Goal: Information Seeking & Learning: Learn about a topic

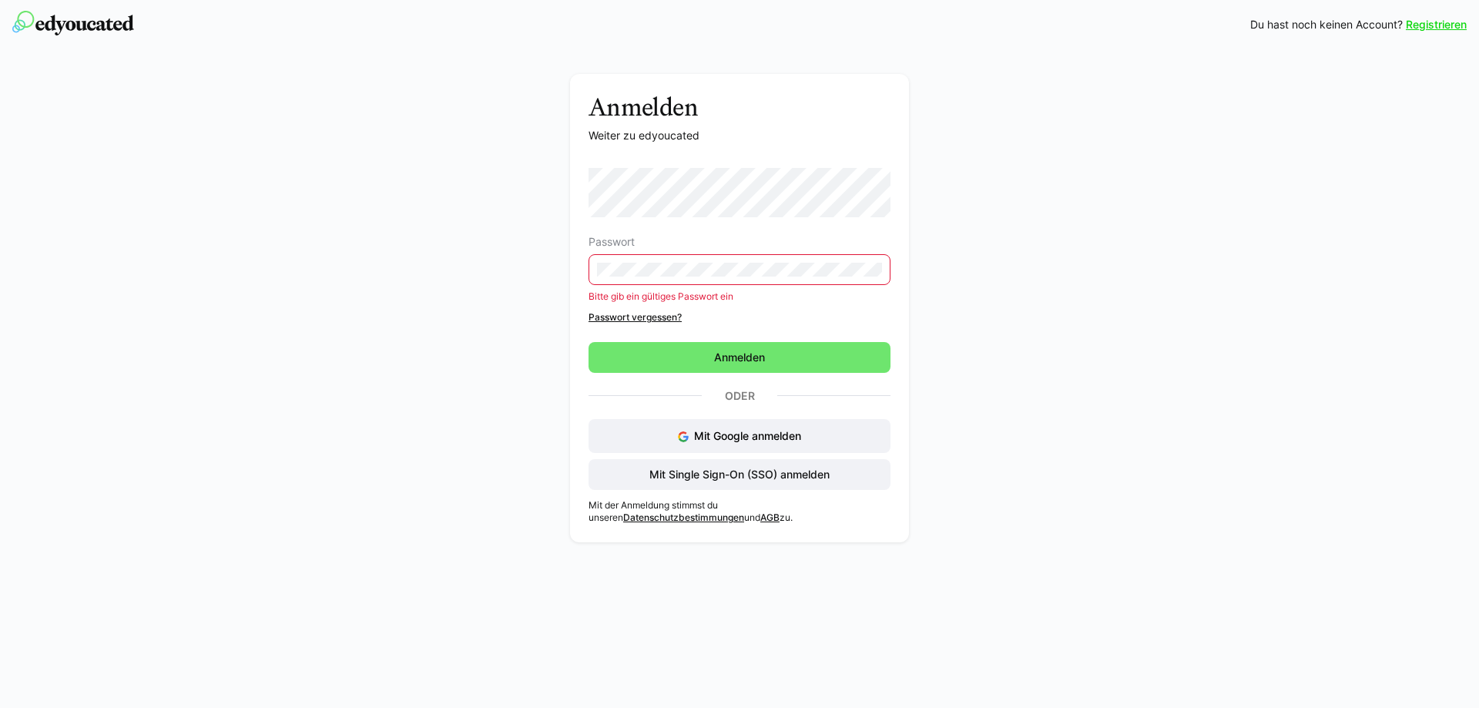
click at [669, 315] on link "Passwort vergessen?" at bounding box center [740, 317] width 302 height 12
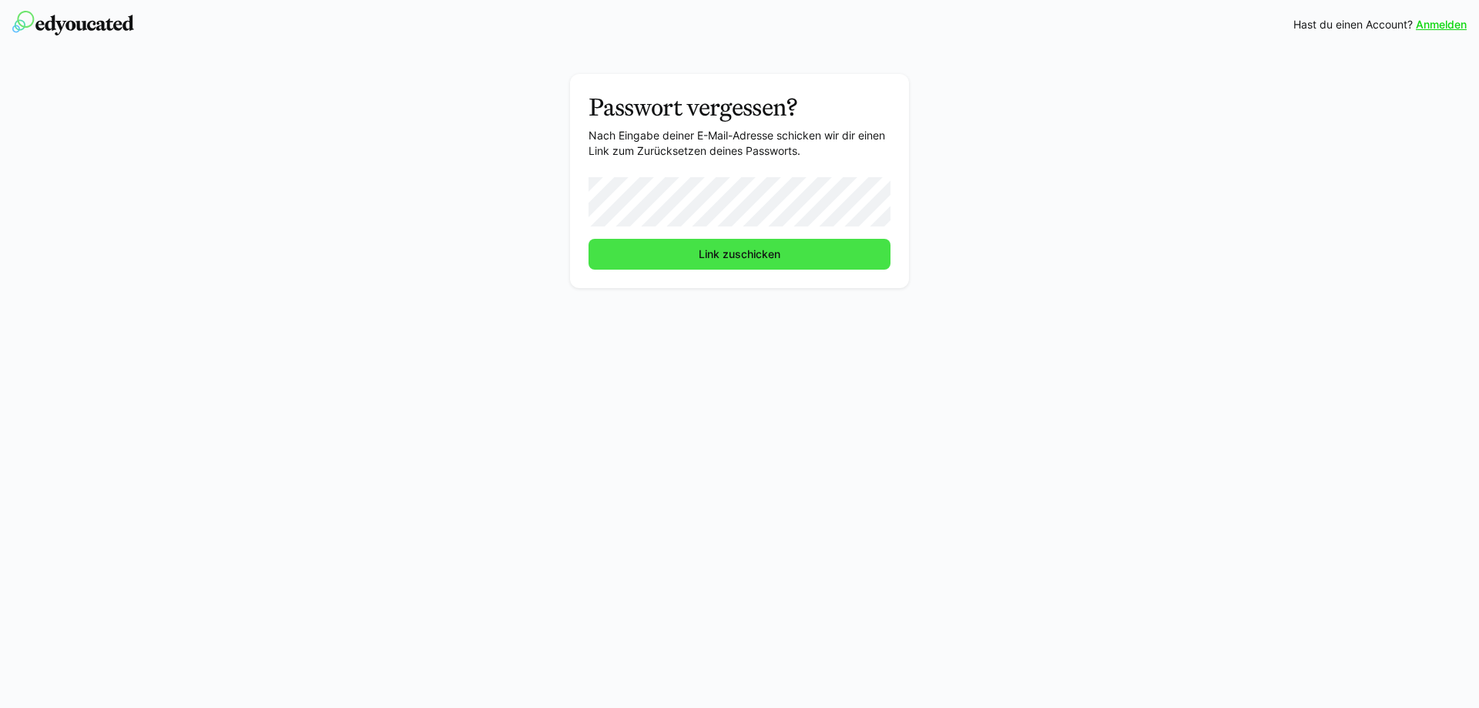
click at [785, 250] on span "Link zuschicken" at bounding box center [740, 254] width 302 height 31
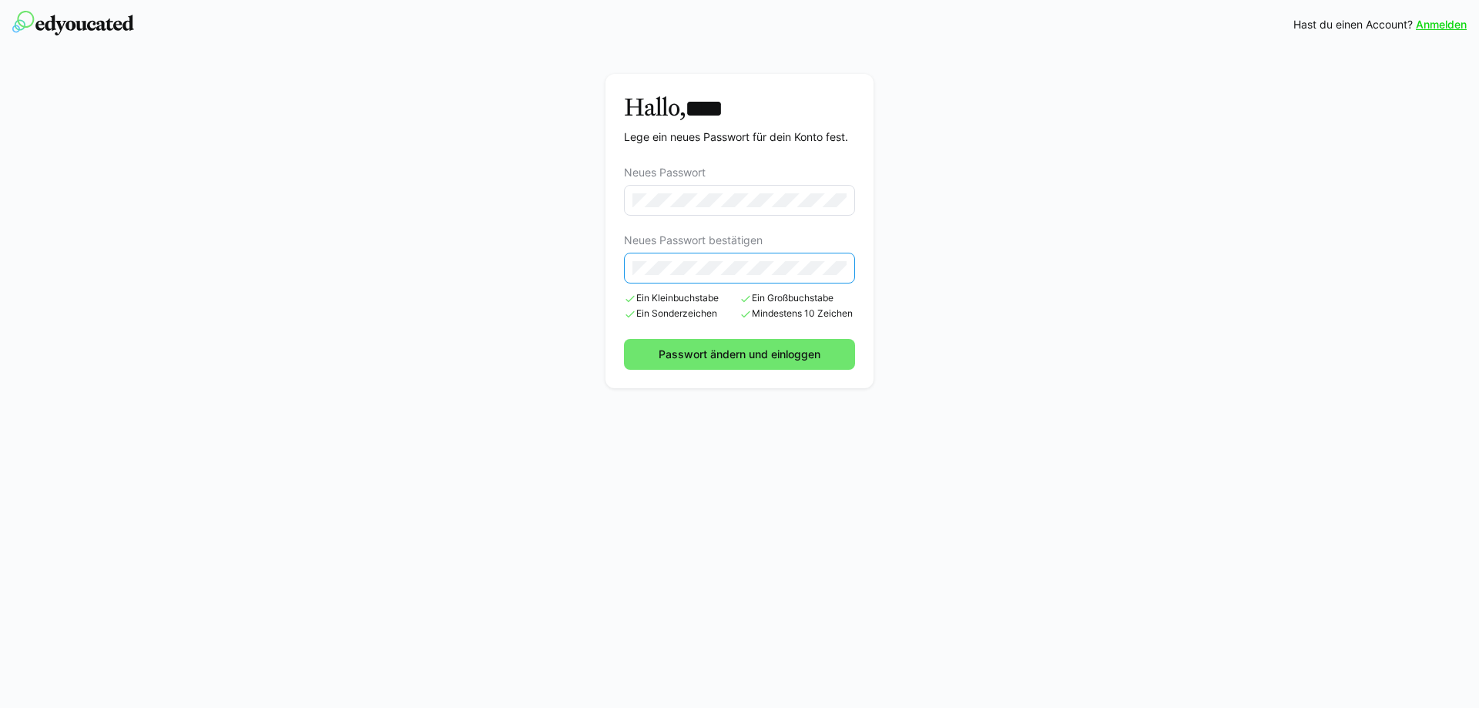
click at [624, 339] on button "Passwort ändern und einloggen" at bounding box center [739, 354] width 231 height 31
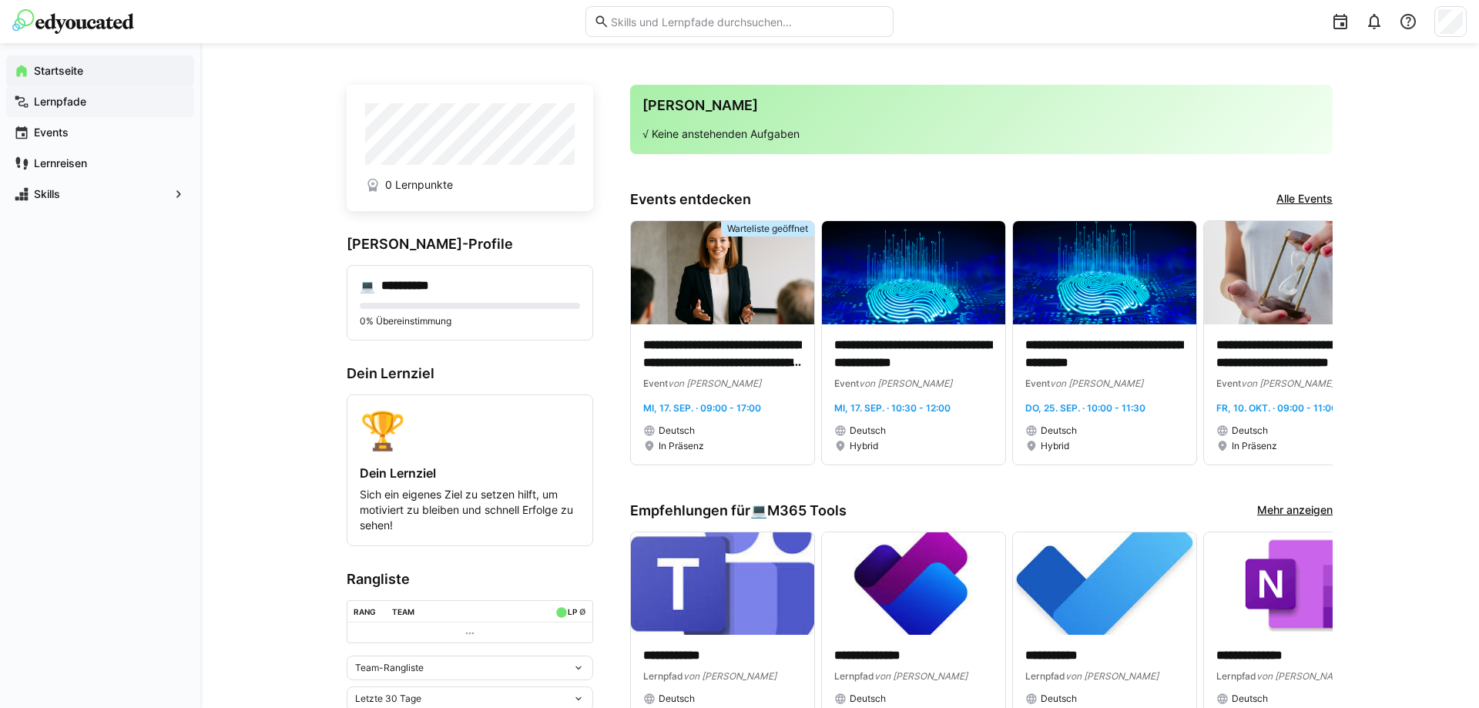
click at [89, 90] on div "Lernpfade" at bounding box center [100, 101] width 188 height 31
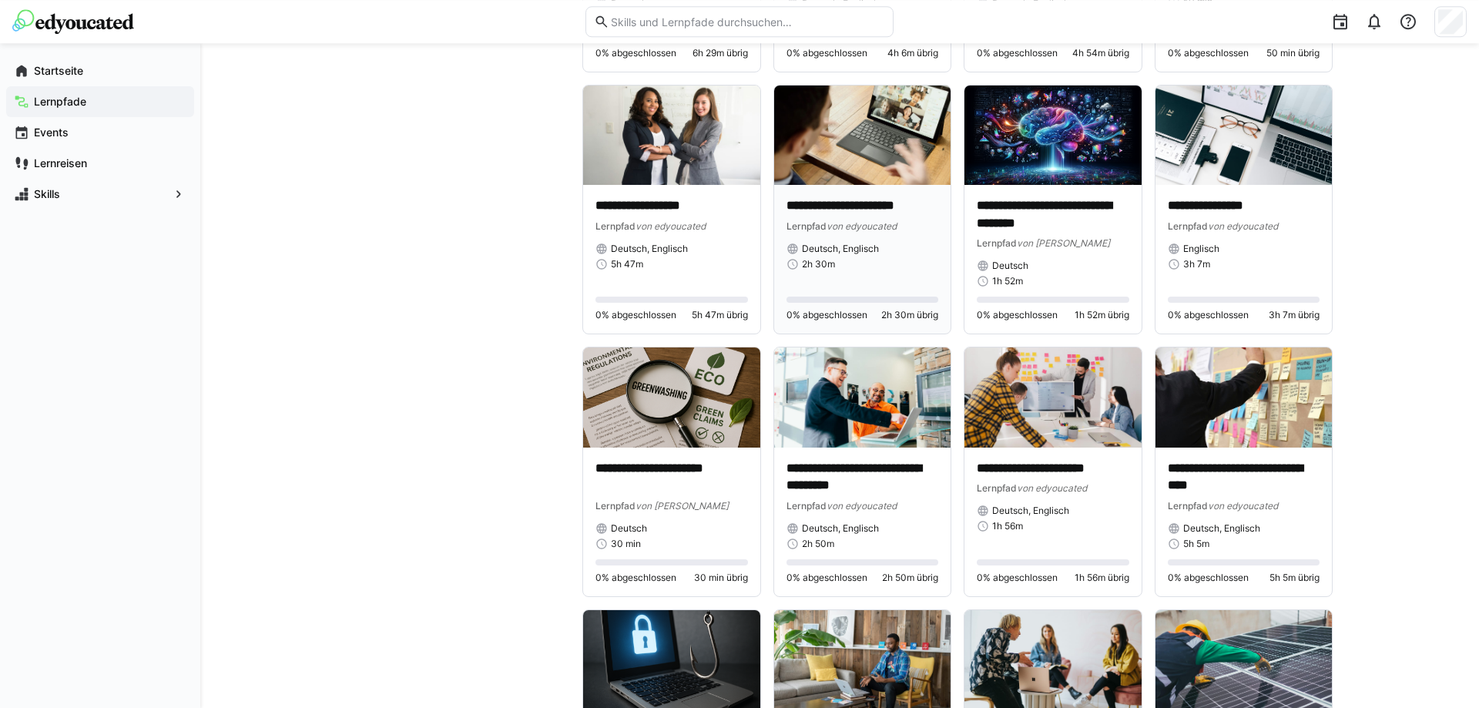
scroll to position [1650, 0]
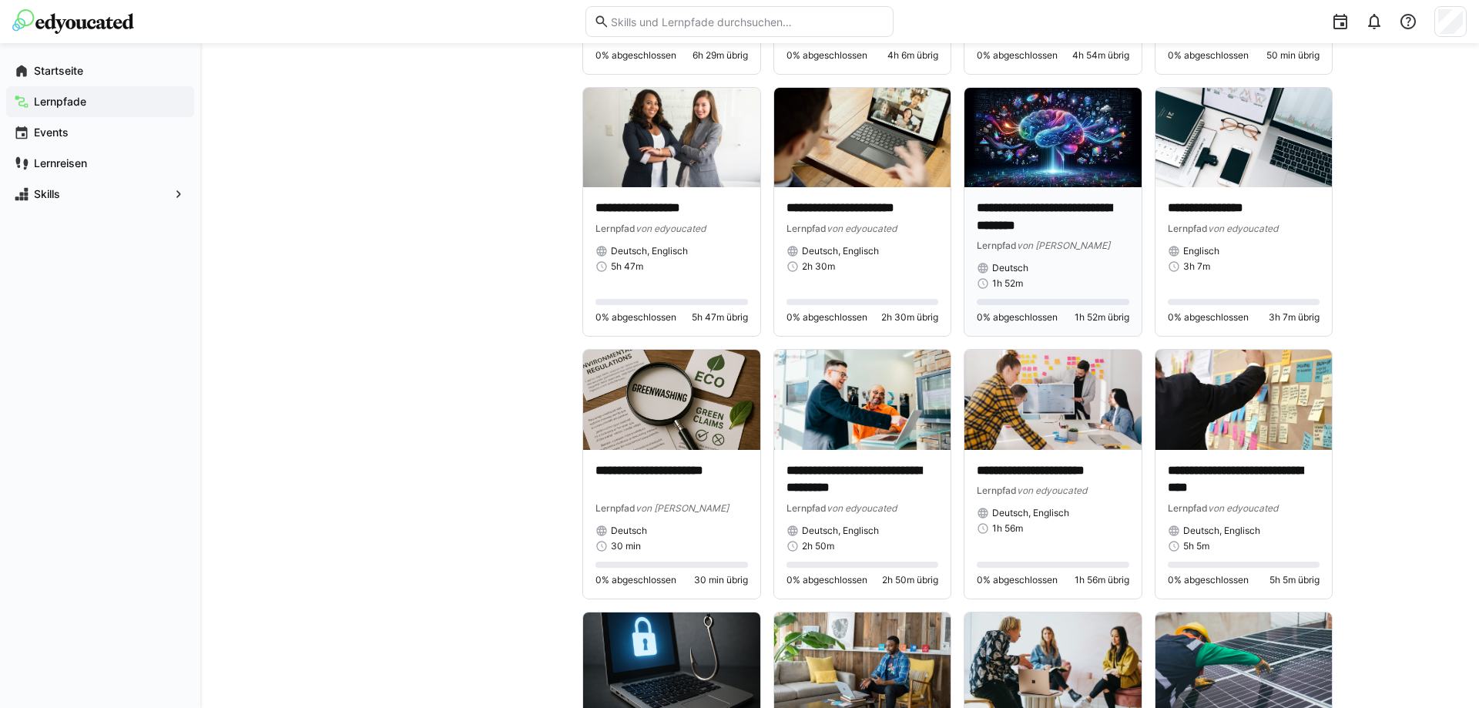
click at [1055, 143] on img at bounding box center [1052, 137] width 177 height 99
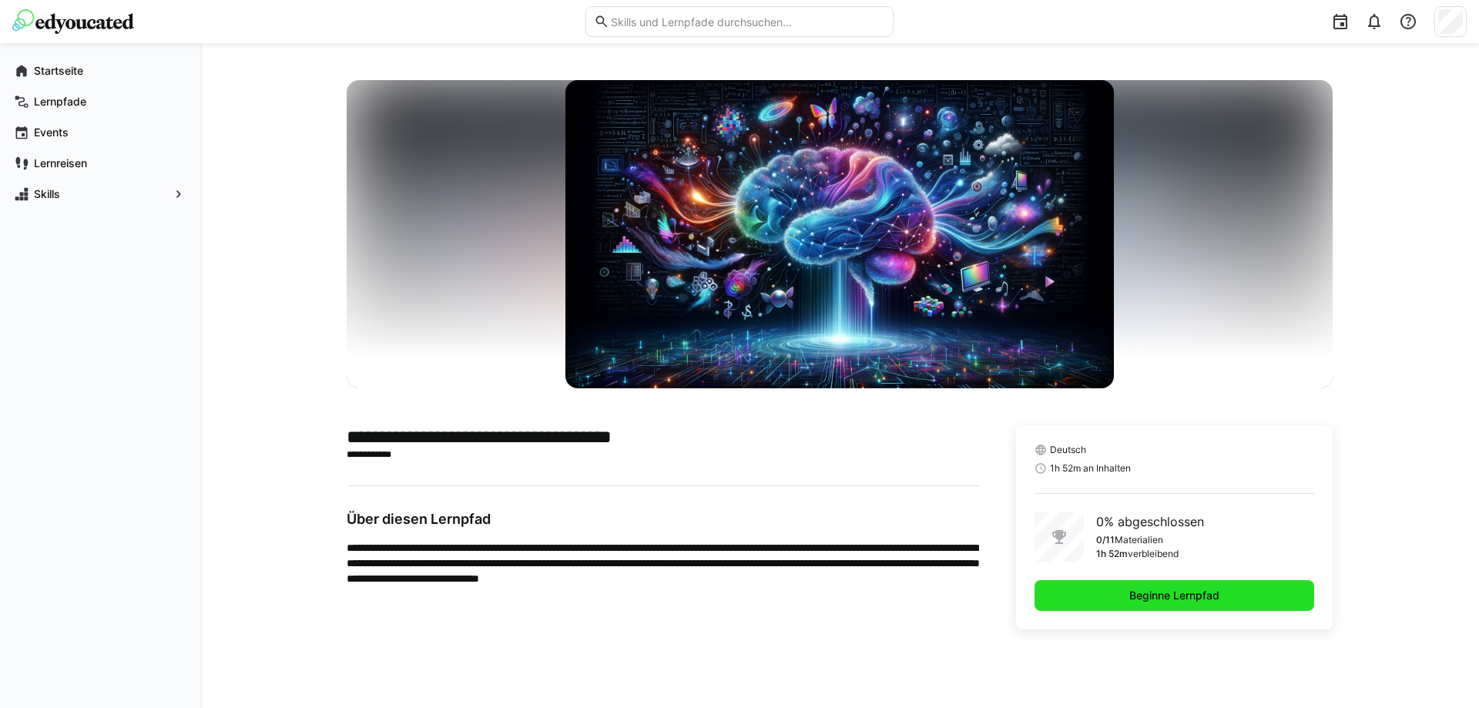
click at [1235, 602] on span "Beginne Lernpfad" at bounding box center [1175, 595] width 280 height 31
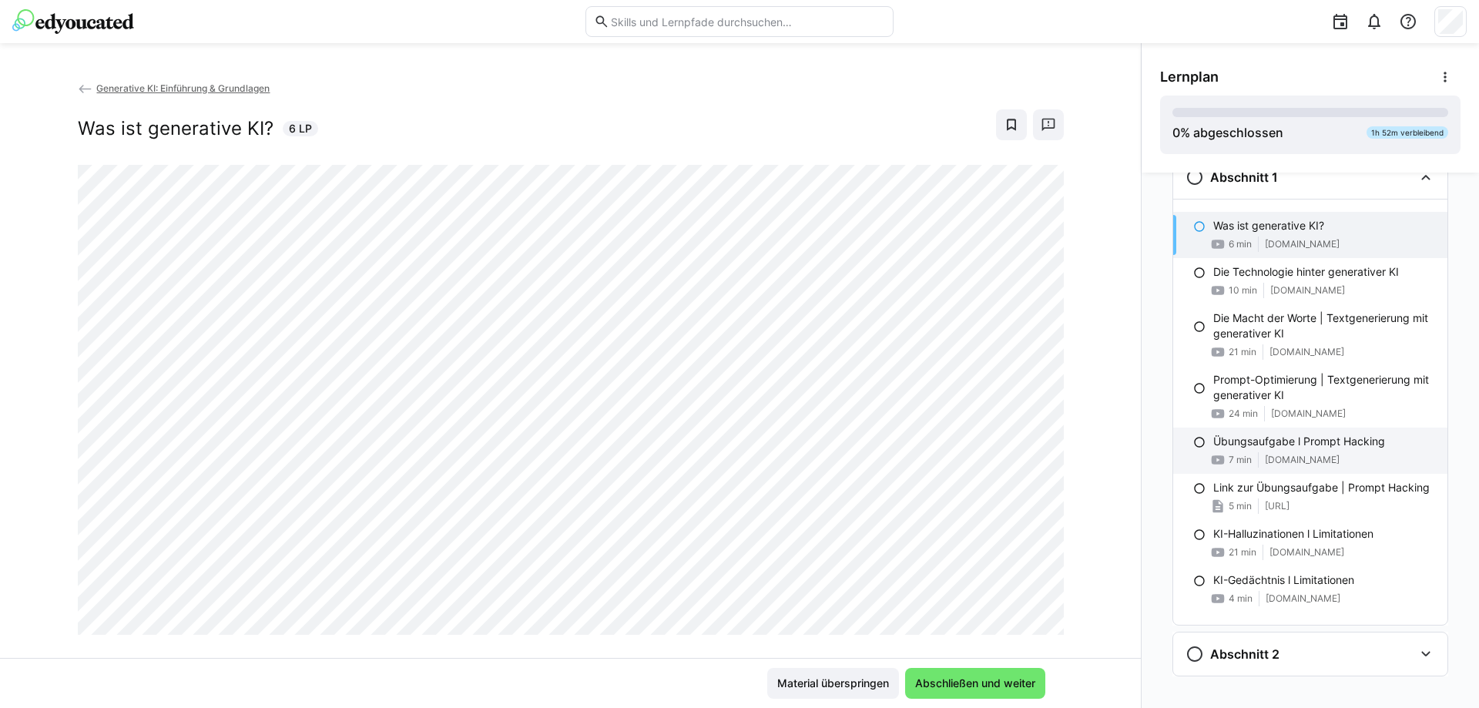
scroll to position [59, 0]
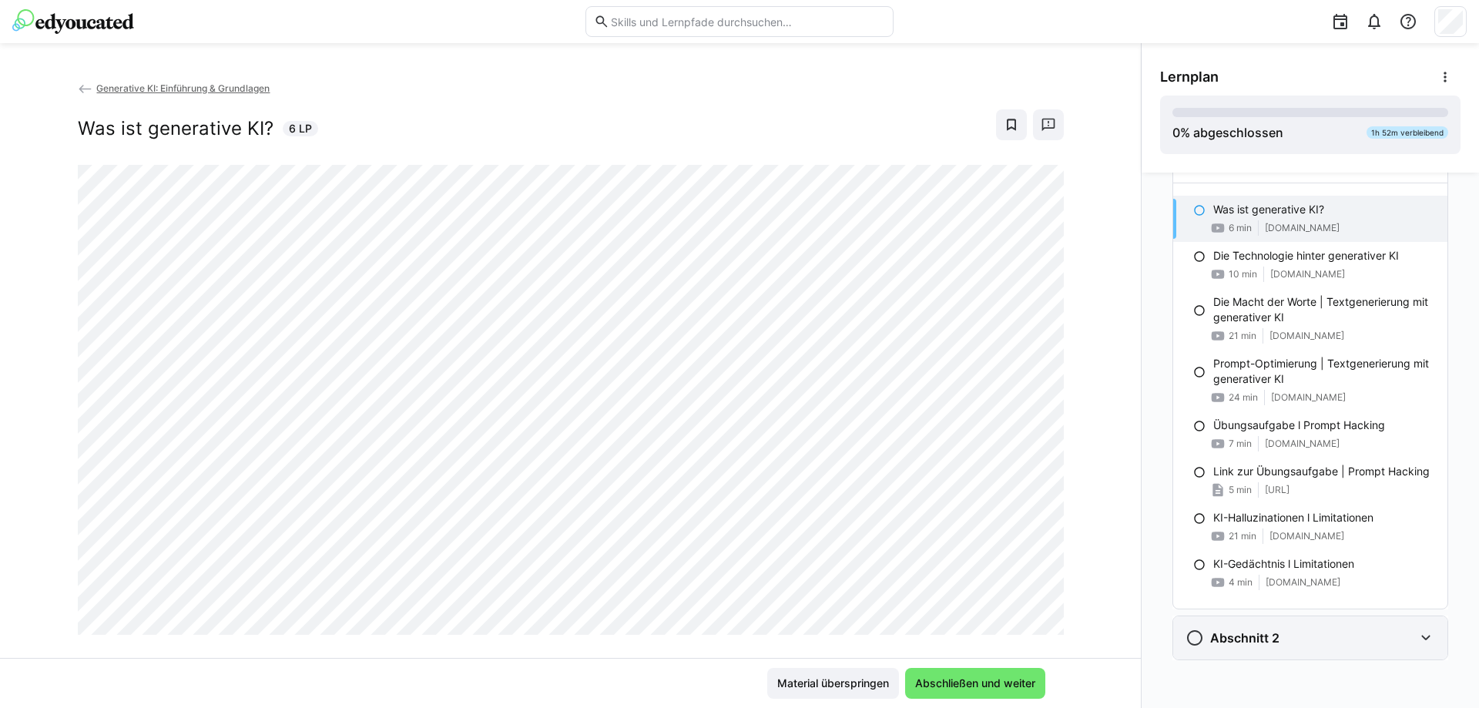
click at [1426, 643] on eds-icon at bounding box center [1426, 638] width 18 height 18
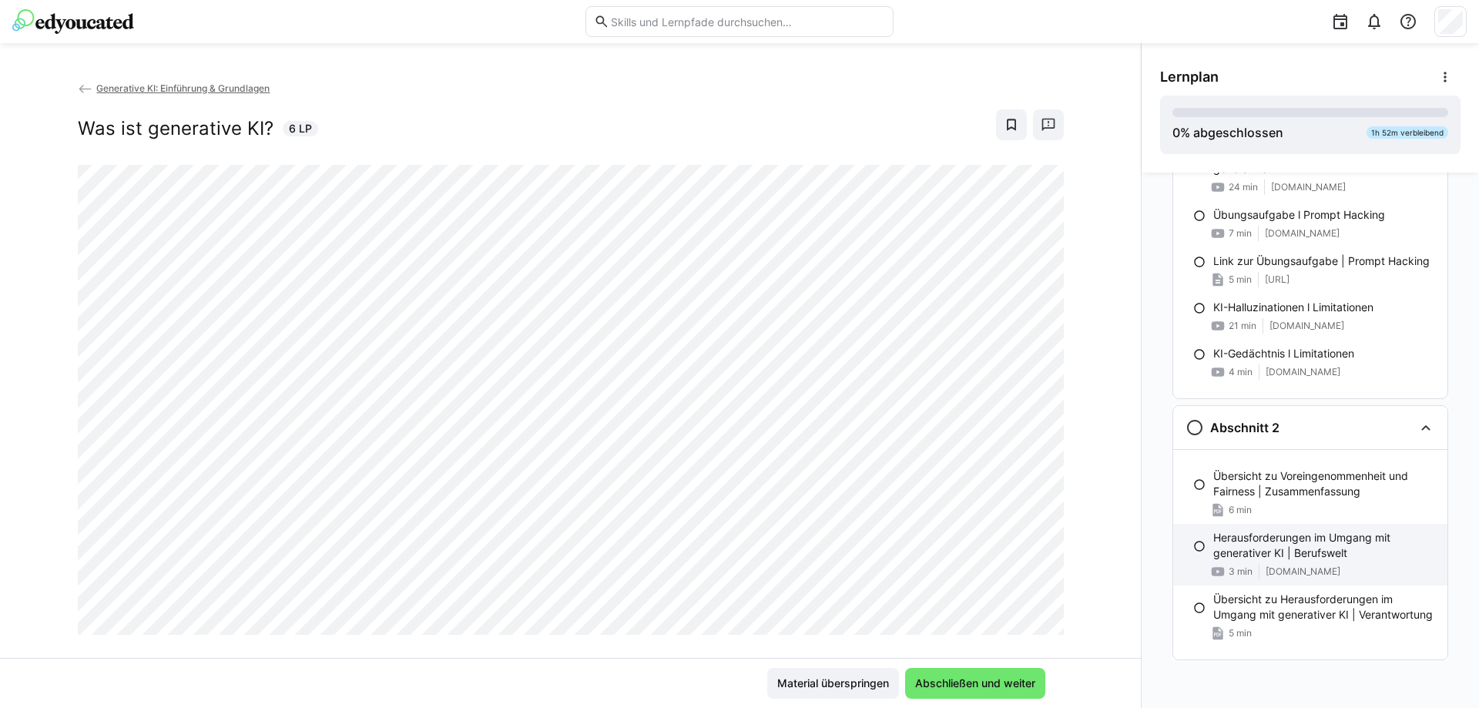
scroll to position [0, 0]
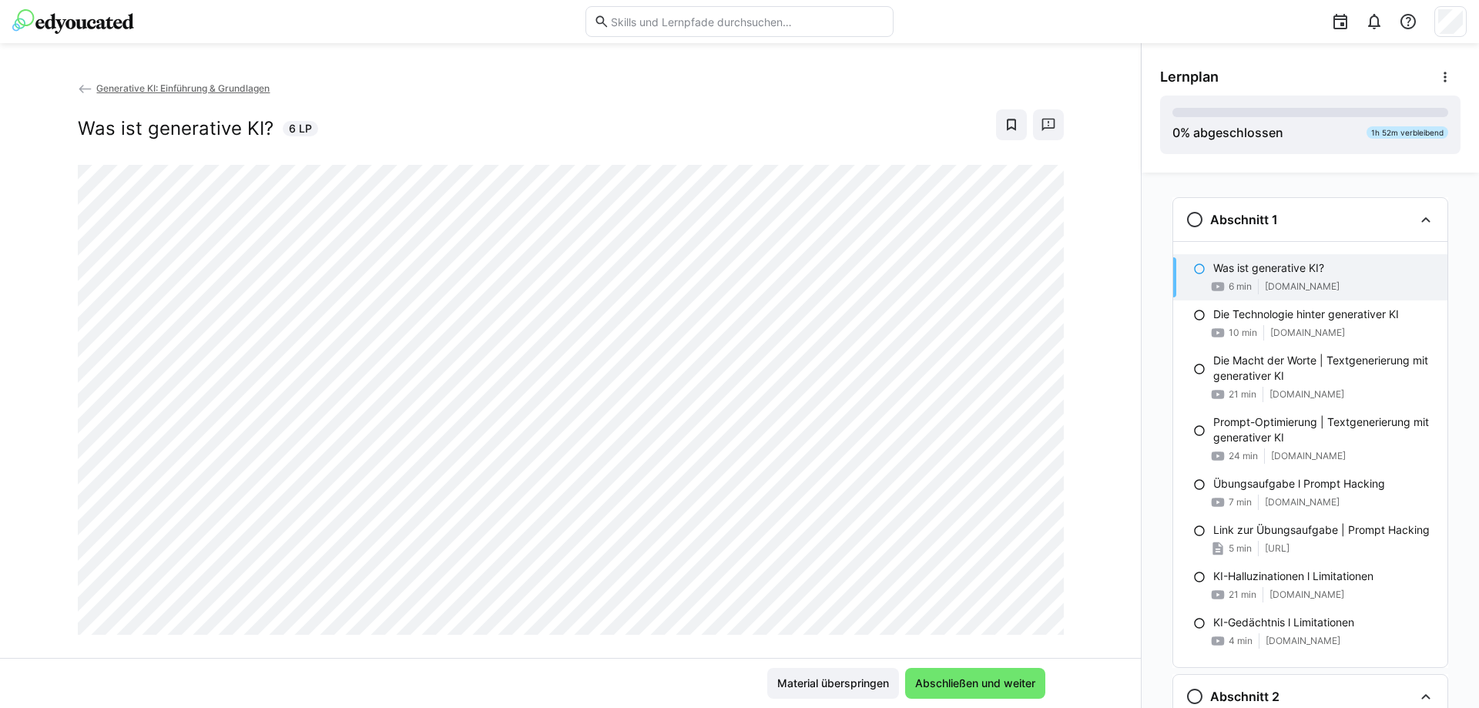
click at [107, 88] on span "Generative KI: Einführung & Grundlagen" at bounding box center [182, 88] width 173 height 12
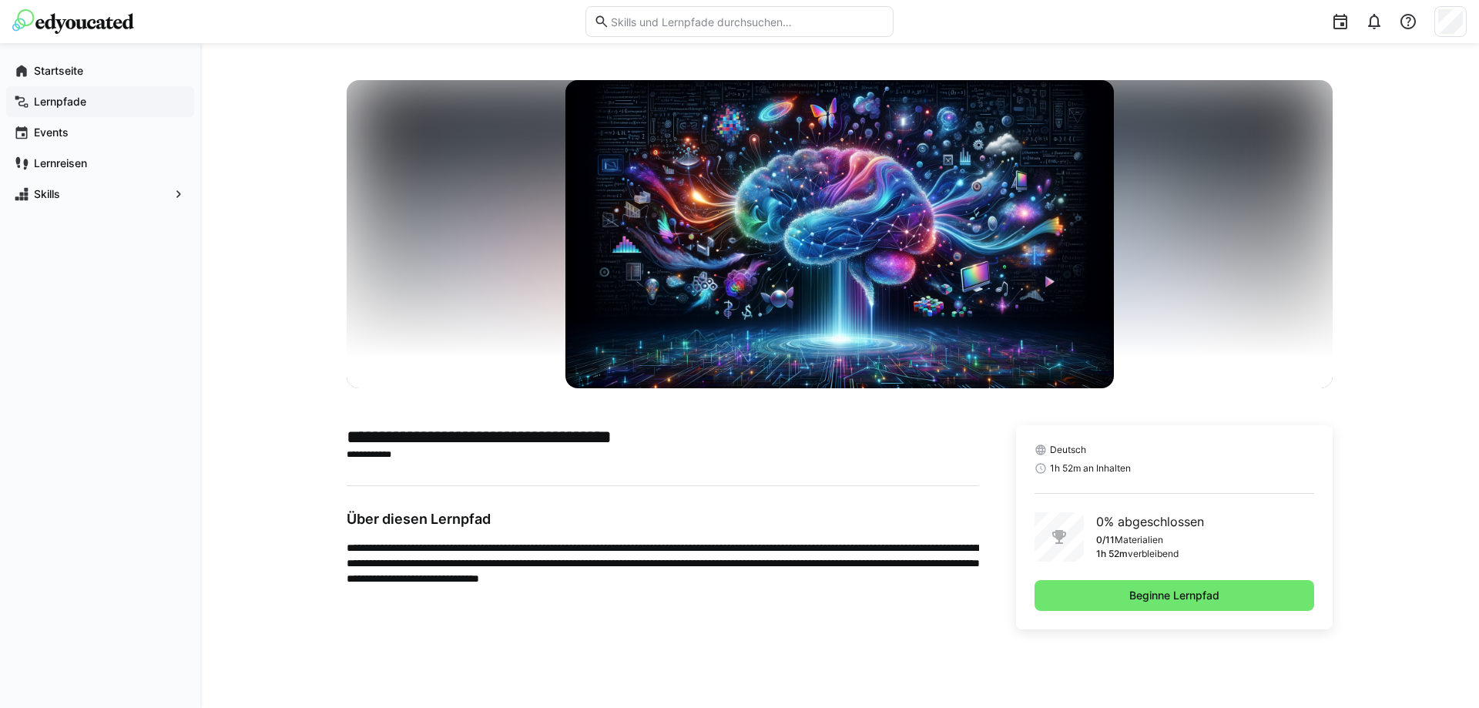
click at [112, 89] on div "Lernpfade" at bounding box center [100, 101] width 188 height 31
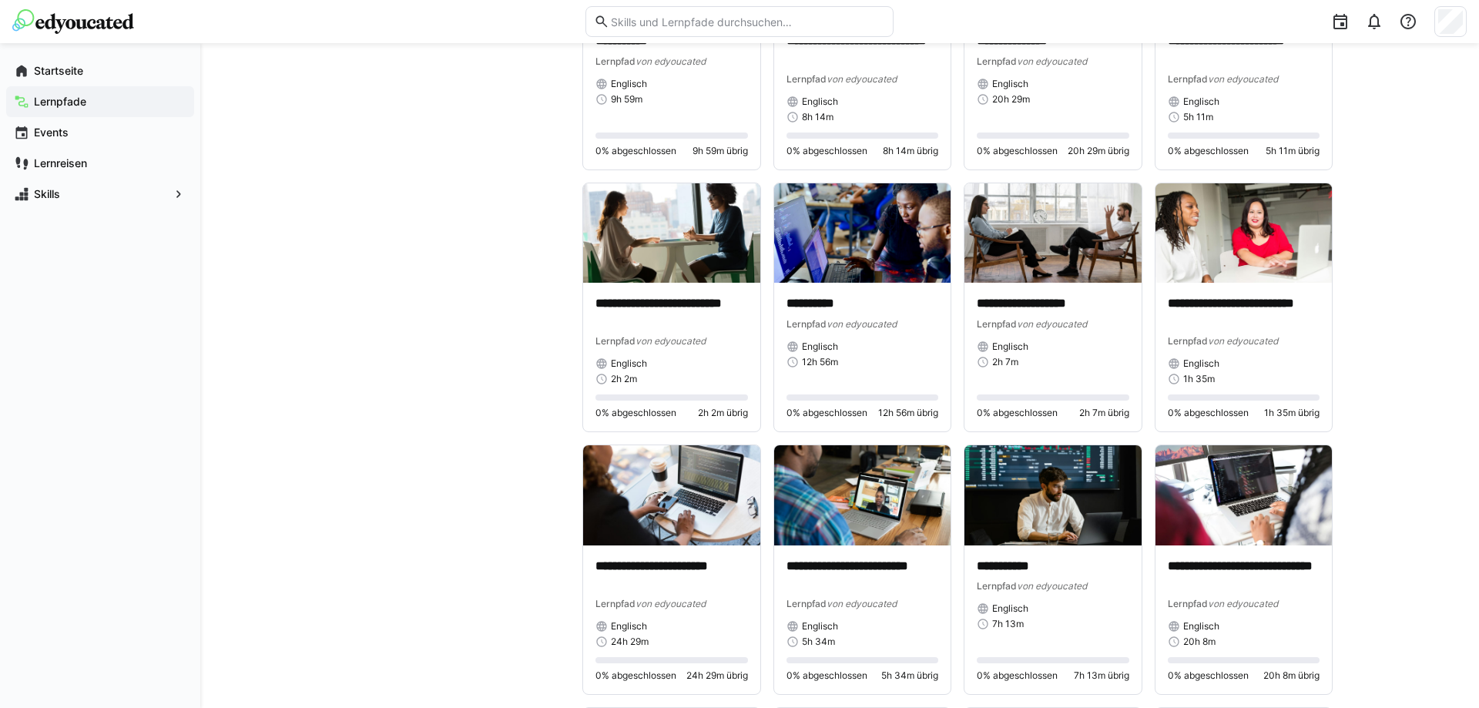
scroll to position [5291, 0]
